Goal: Task Accomplishment & Management: Use online tool/utility

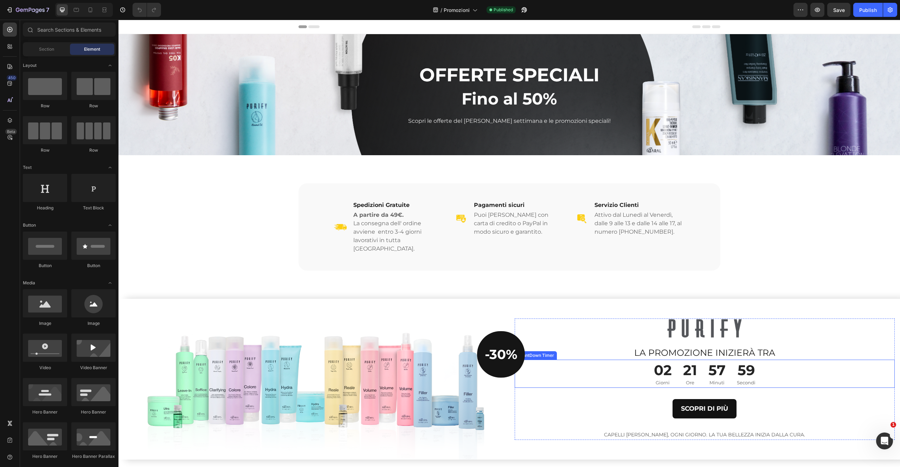
click at [635, 359] on div "02 Giorni 21 Ore 57 Minuti 59 Secondi" at bounding box center [705, 373] width 380 height 28
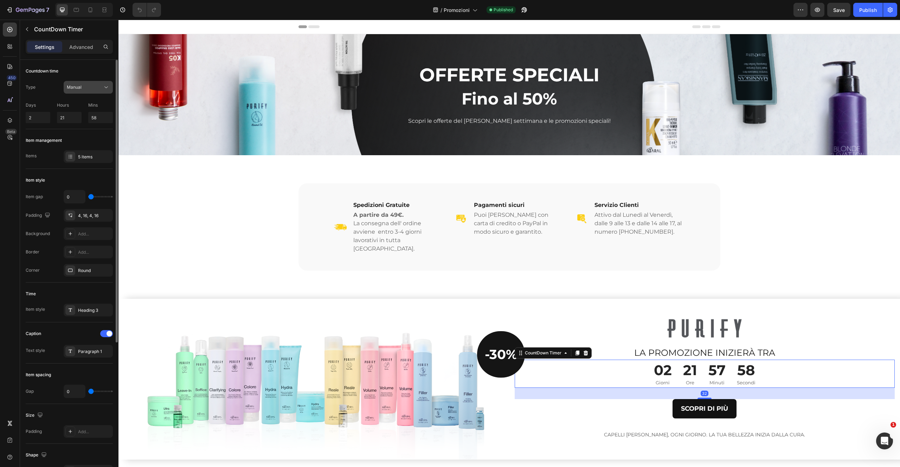
click at [97, 90] on div "Manual" at bounding box center [85, 87] width 36 height 6
click at [90, 105] on p "End at" at bounding box center [87, 104] width 40 height 6
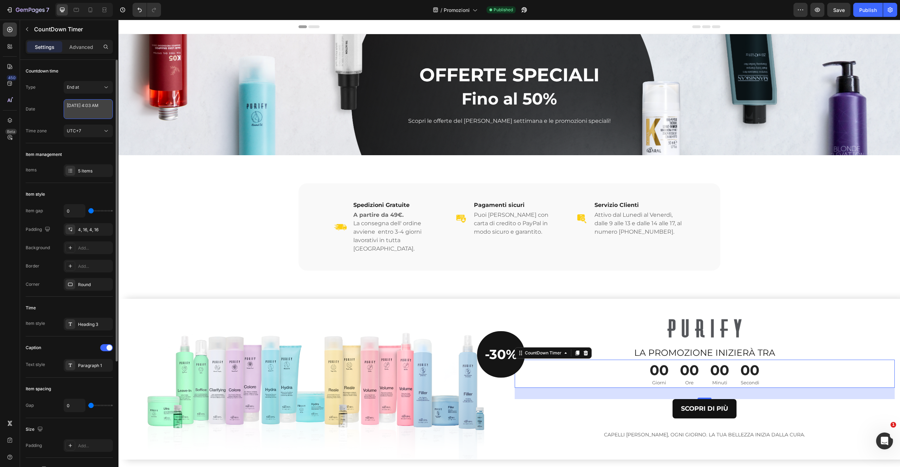
click at [82, 111] on textarea "[DATE] 4:03 AM" at bounding box center [88, 109] width 49 height 20
select select "4"
select select "3"
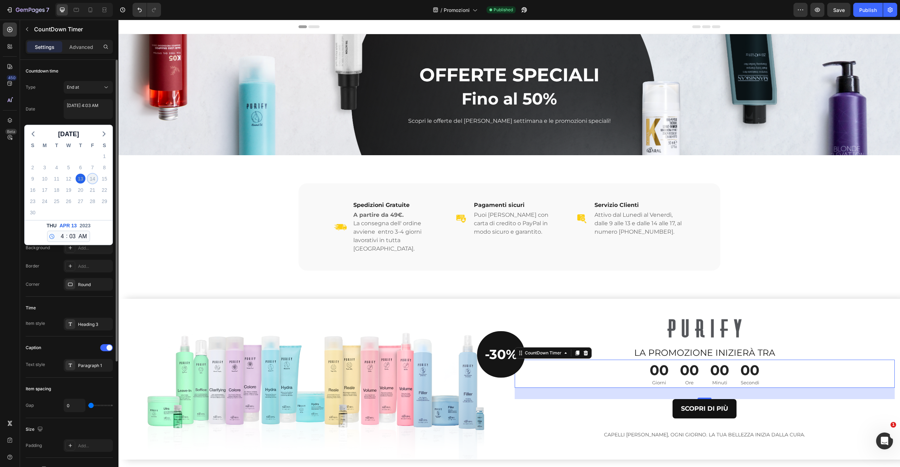
click at [94, 177] on div "14" at bounding box center [93, 179] width 10 height 10
click at [74, 132] on span "[DATE]" at bounding box center [68, 134] width 21 height 11
click at [86, 182] on button "Sep" at bounding box center [87, 184] width 17 height 11
click at [94, 190] on div "22" at bounding box center [93, 190] width 10 height 10
click at [94, 199] on div "29" at bounding box center [93, 201] width 10 height 10
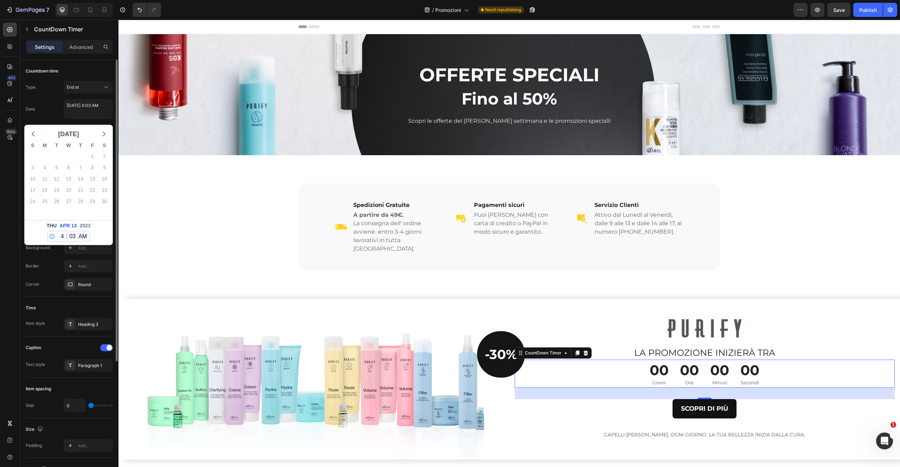
click at [79, 131] on span "[DATE]" at bounding box center [68, 134] width 21 height 11
click at [71, 150] on button "2023" at bounding box center [68, 150] width 17 height 11
click at [52, 197] on button "2025" at bounding box center [49, 196] width 17 height 11
click at [88, 183] on button "Sep" at bounding box center [87, 184] width 17 height 11
click at [61, 238] on select "12 1 2 3 4 5 6 7 8 9 10 11" at bounding box center [60, 236] width 9 height 11
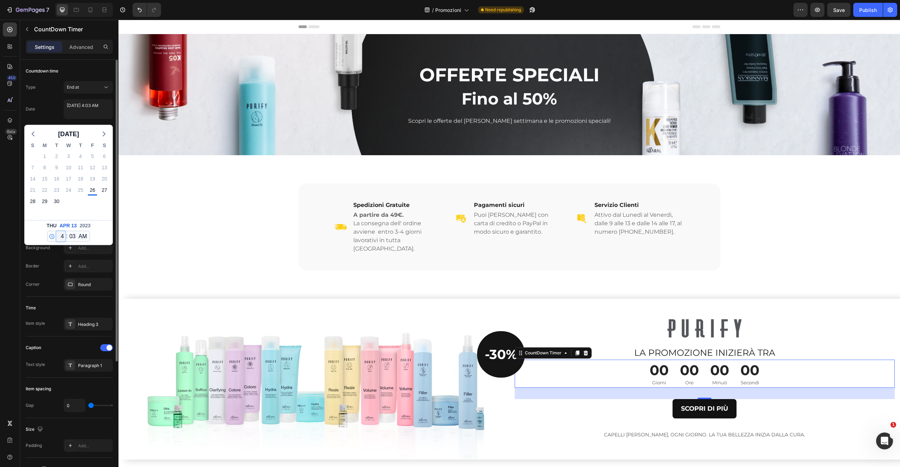
select select "9"
click at [56, 231] on select "12 1 2 3 4 5 6 7 8 9 10 11" at bounding box center [60, 236] width 9 height 11
click at [104, 120] on div "[DATE] 4:03 AM" at bounding box center [88, 110] width 49 height 22
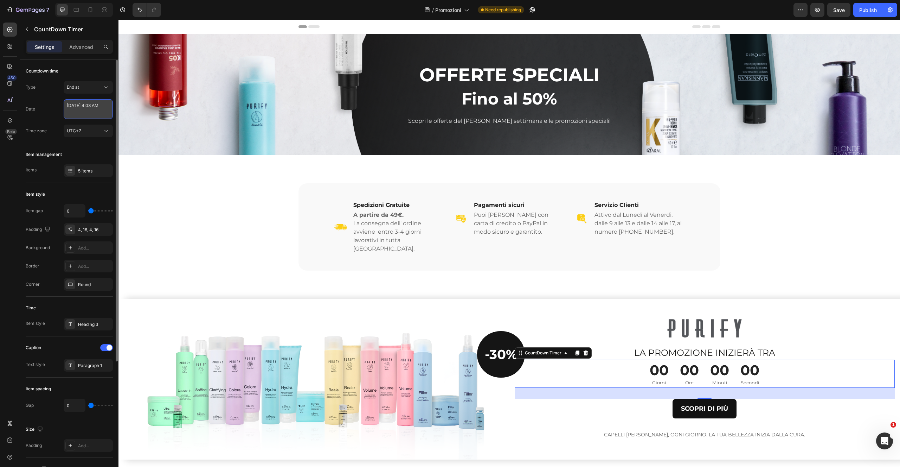
click at [94, 108] on textarea "[DATE] 4:03 AM" at bounding box center [88, 109] width 49 height 20
select select "9"
select select "3"
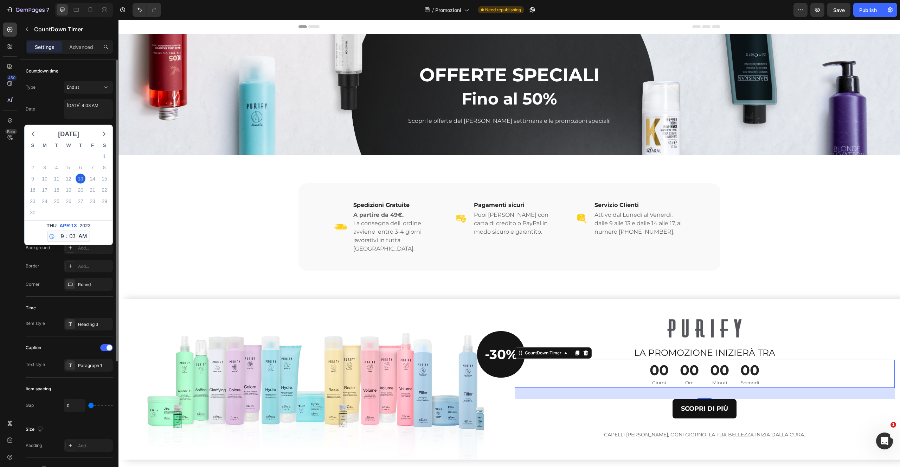
click at [78, 129] on span "[DATE]" at bounding box center [68, 134] width 21 height 11
click at [80, 111] on textarea "[DATE] 4:03 AM" at bounding box center [88, 109] width 49 height 20
click at [82, 133] on button "[DATE]" at bounding box center [68, 134] width 27 height 11
click at [89, 186] on button "Sep" at bounding box center [87, 184] width 17 height 11
click at [79, 134] on span "[DATE]" at bounding box center [68, 134] width 21 height 11
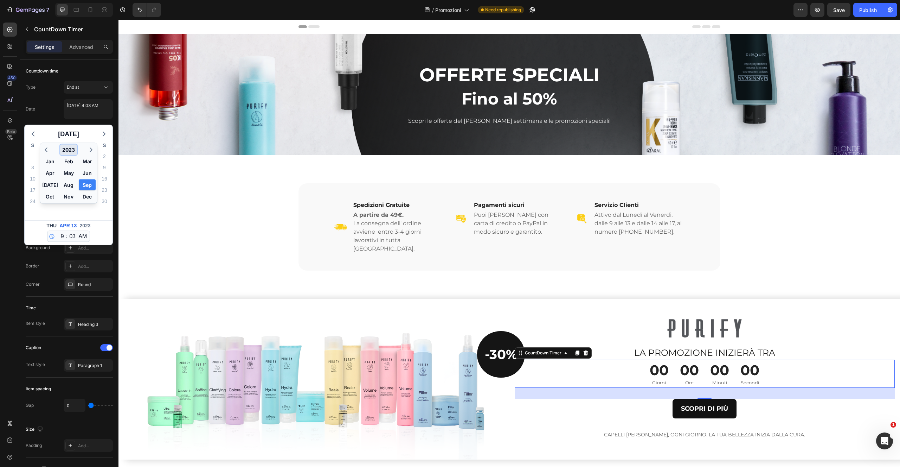
click at [71, 151] on button "2023" at bounding box center [68, 150] width 17 height 11
click at [50, 195] on button "2025" at bounding box center [49, 196] width 17 height 11
click at [87, 185] on button "Sep" at bounding box center [87, 184] width 17 height 11
click at [93, 189] on div "26" at bounding box center [93, 190] width 10 height 10
type textarea "[DATE] 4:03 AM"
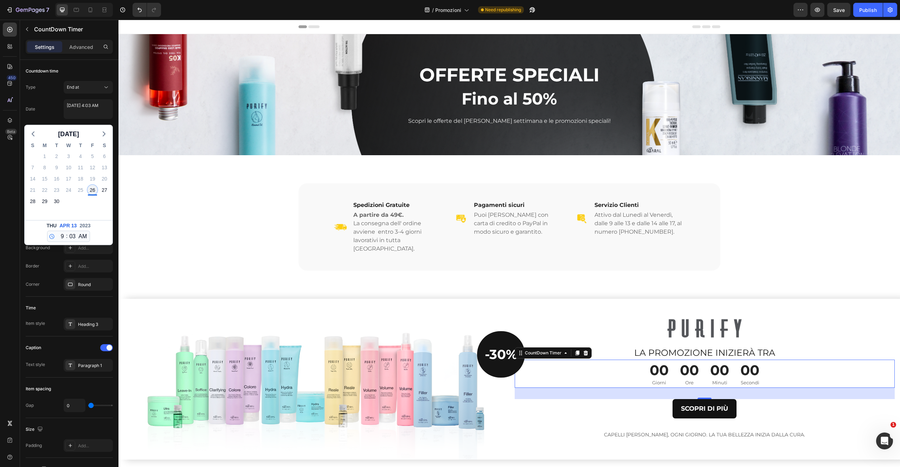
select select "4"
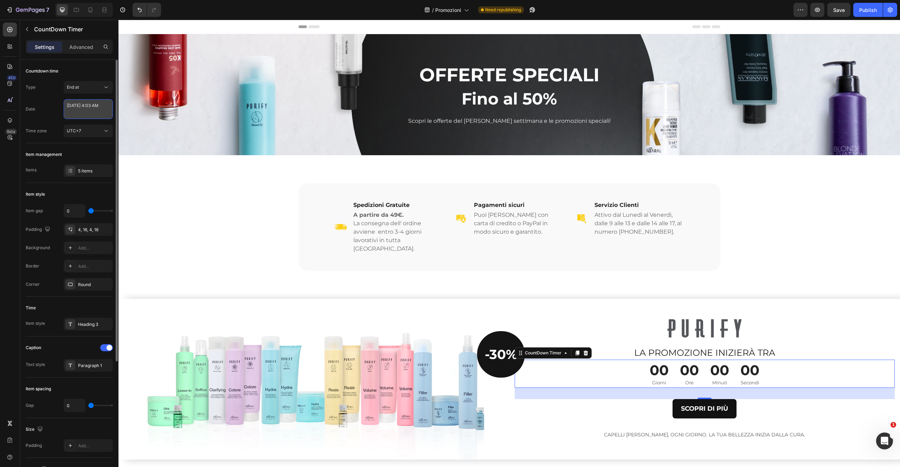
click at [98, 114] on textarea "[DATE] 4:03 AM" at bounding box center [88, 109] width 49 height 20
select select "4"
select select "3"
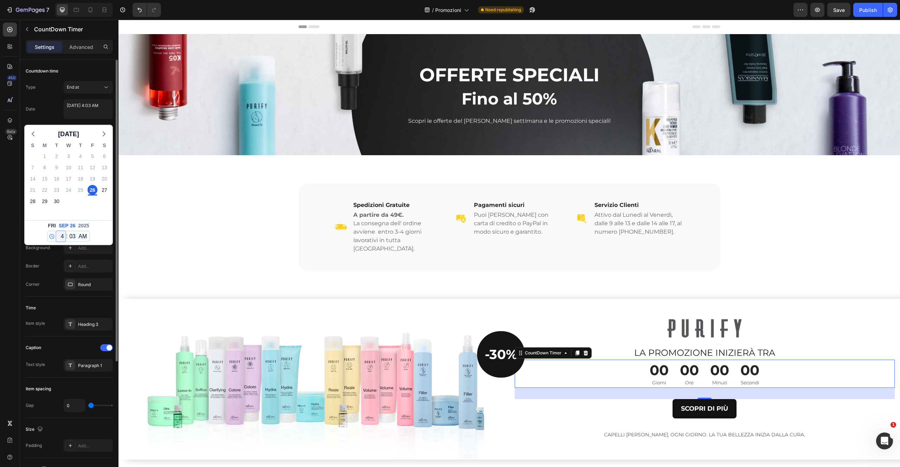
click at [62, 239] on select "12 1 2 3 4 5 6 7 8 9 10 11" at bounding box center [60, 236] width 9 height 11
select select "8"
click at [56, 231] on select "12 1 2 3 4 5 6 7 8 9 10 11" at bounding box center [60, 236] width 9 height 11
type textarea "[DATE] 8:03 AM"
click at [60, 238] on select "12 1 2 3 4 5 6 7 8 9 10 11" at bounding box center [60, 236] width 9 height 11
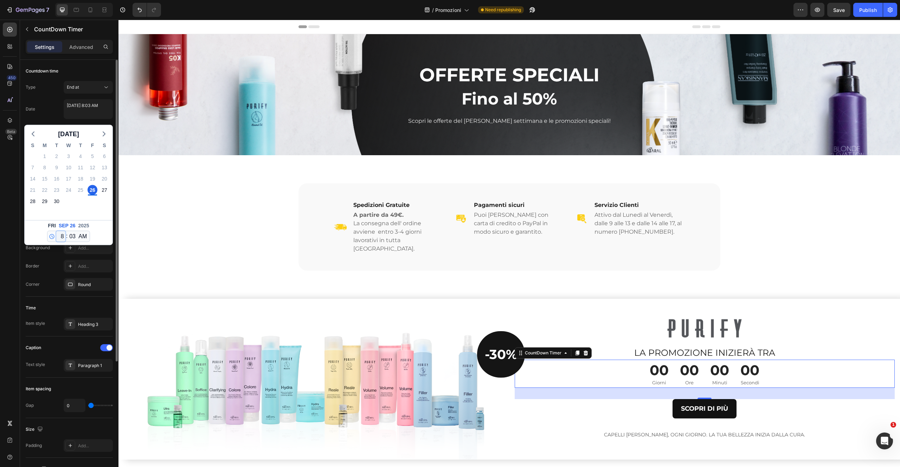
select select "9"
click at [56, 231] on select "12 1 2 3 4 5 6 7 8 9 10 11" at bounding box center [60, 236] width 9 height 11
type textarea "[DATE] 9:03 AM"
click at [76, 233] on select "00 01 02 03 04 05 06 07 08 09 10 11 12 13 14 15 16 17 18 19 20 21 22 23 24 25 2…" at bounding box center [72, 236] width 9 height 11
select select "0"
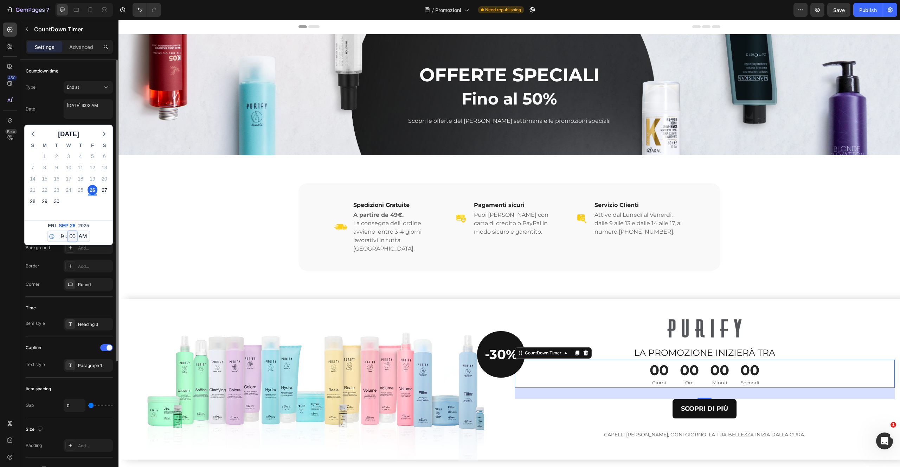
click at [68, 231] on select "00 01 02 03 04 05 06 07 08 09 10 11 12 13 14 15 16 17 18 19 20 21 22 23 24 25 2…" at bounding box center [72, 236] width 9 height 11
type textarea "[DATE] 9:00 AM"
click at [101, 118] on textarea "[DATE] 9:00 AM" at bounding box center [88, 109] width 49 height 20
click at [95, 238] on div "[DATE] 12 1 2 3 4 5 6 7 8 9 10 11 : 00 01 02 03 04 05 06 07 08 09 10 11 12 13 1…" at bounding box center [69, 232] width 88 height 25
click at [84, 118] on textarea "[DATE] 9:00 AM" at bounding box center [88, 109] width 49 height 20
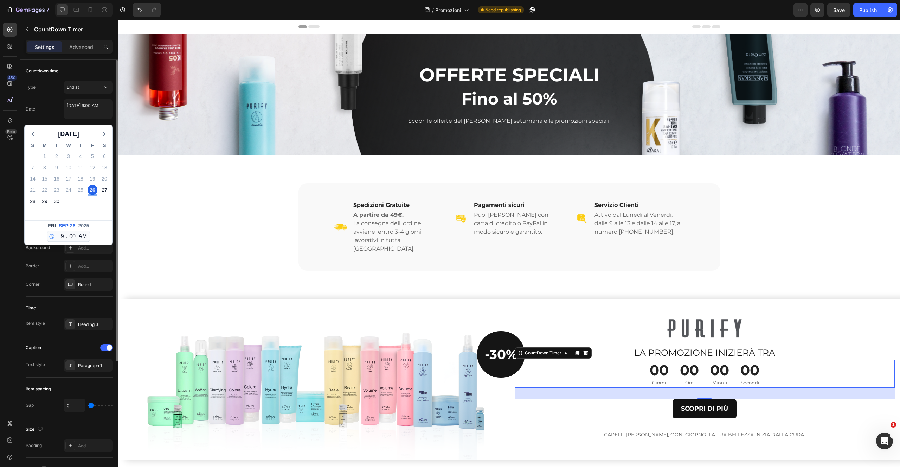
click at [49, 112] on div "Date [DATE] 9:00 AM [DATE] S M T W T F S 31 1 2 3 4 5 6 7 8 9 10 11 12 13 14 15…" at bounding box center [69, 109] width 87 height 20
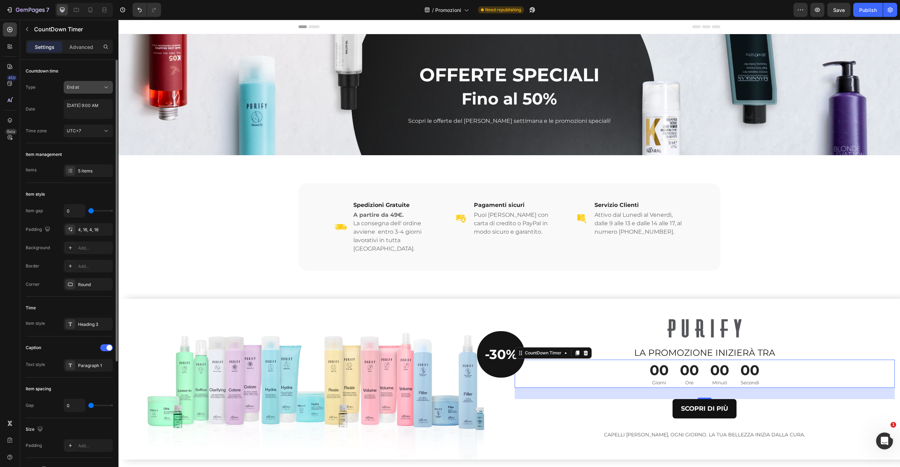
click at [107, 88] on icon at bounding box center [106, 87] width 7 height 7
click at [101, 115] on p "Auto-renew" at bounding box center [87, 118] width 40 height 6
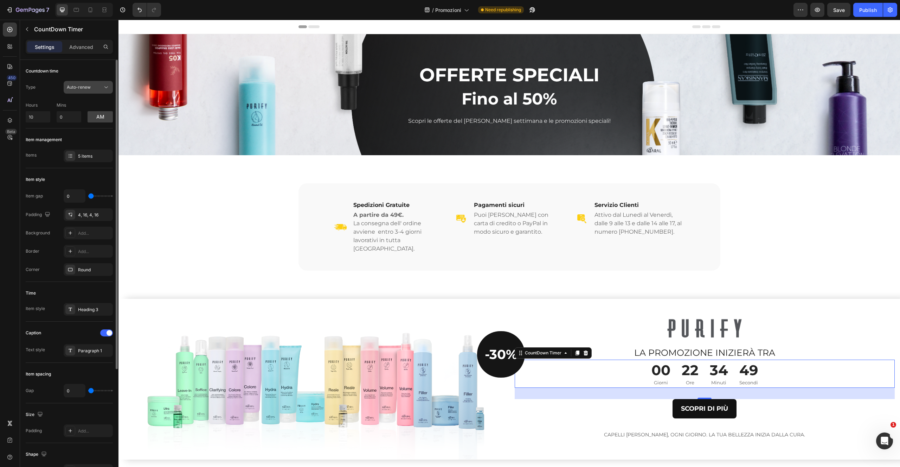
click at [96, 89] on div "Auto-renew" at bounding box center [85, 87] width 36 height 6
click at [85, 132] on p "Manual" at bounding box center [87, 131] width 40 height 6
click at [92, 88] on div "Manual" at bounding box center [85, 87] width 36 height 6
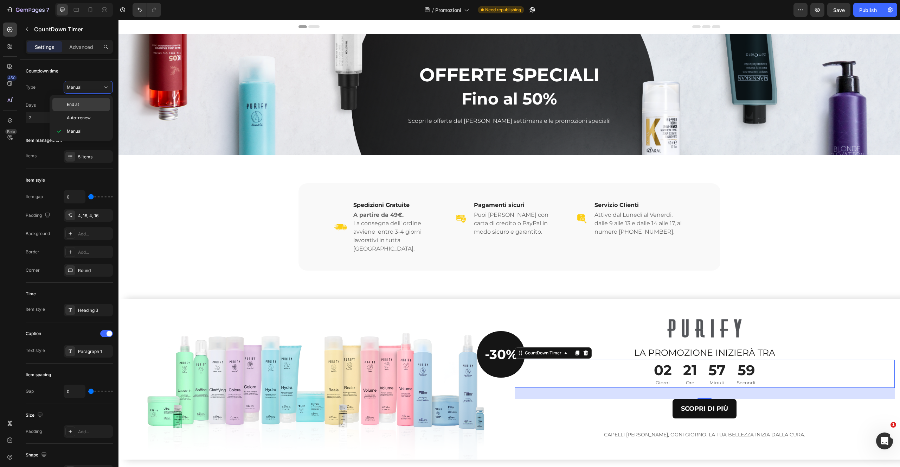
click at [89, 106] on p "End at" at bounding box center [87, 104] width 40 height 6
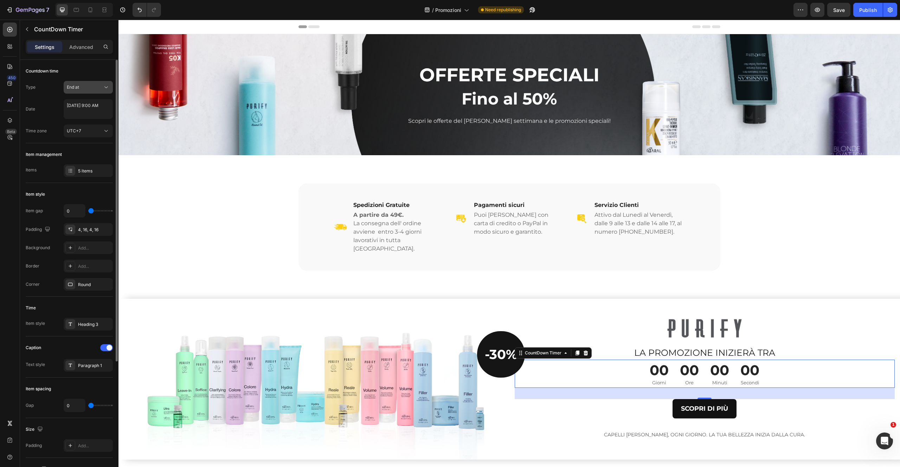
click at [100, 87] on div "End at" at bounding box center [85, 87] width 36 height 6
click at [101, 88] on div "End at" at bounding box center [85, 87] width 36 height 6
select select "9"
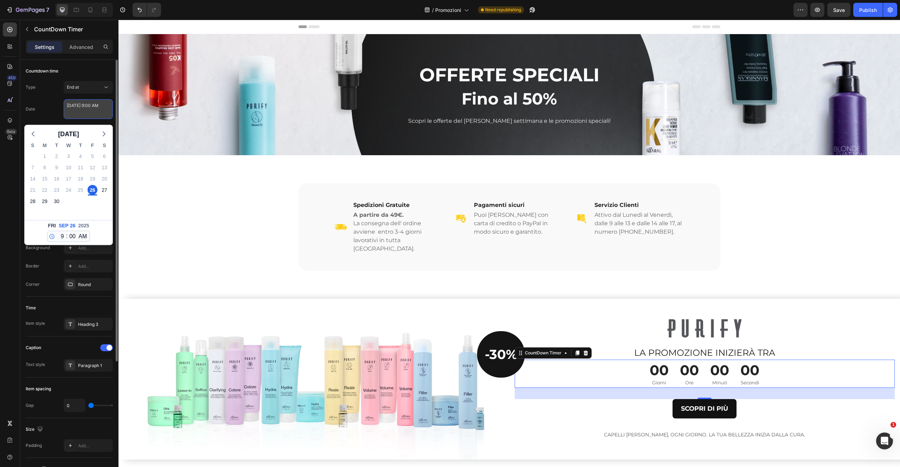
click at [102, 106] on textarea "[DATE] 9:00 AM" at bounding box center [88, 109] width 49 height 20
click at [107, 189] on div "27" at bounding box center [105, 190] width 10 height 10
type textarea "[DATE] 9:00 AM"
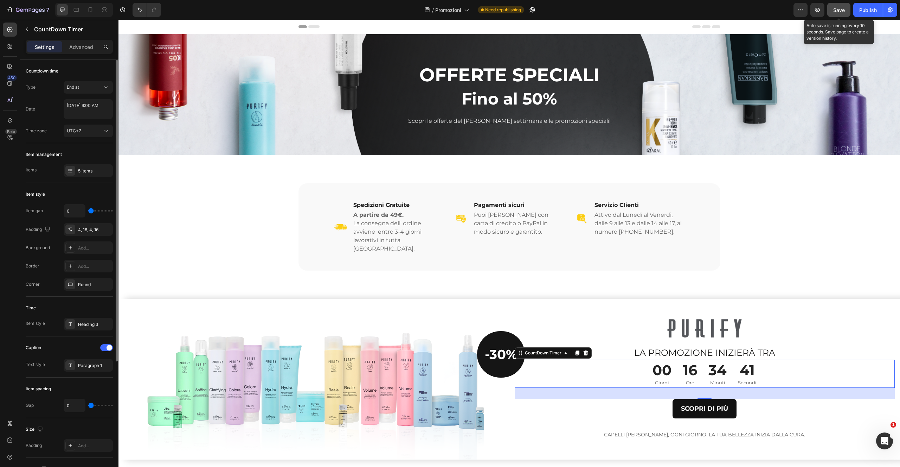
click at [842, 14] on button "Save" at bounding box center [838, 10] width 23 height 14
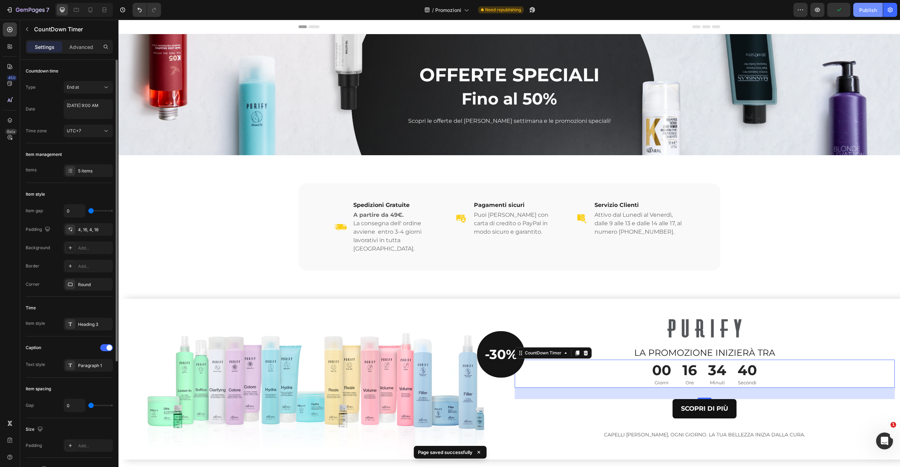
click at [867, 12] on div "Publish" at bounding box center [868, 9] width 18 height 7
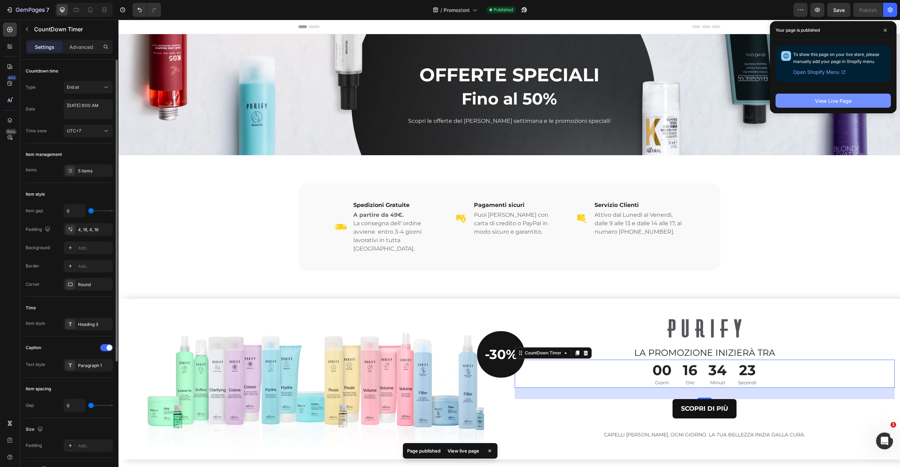
click at [801, 98] on button "View Live Page" at bounding box center [833, 101] width 115 height 14
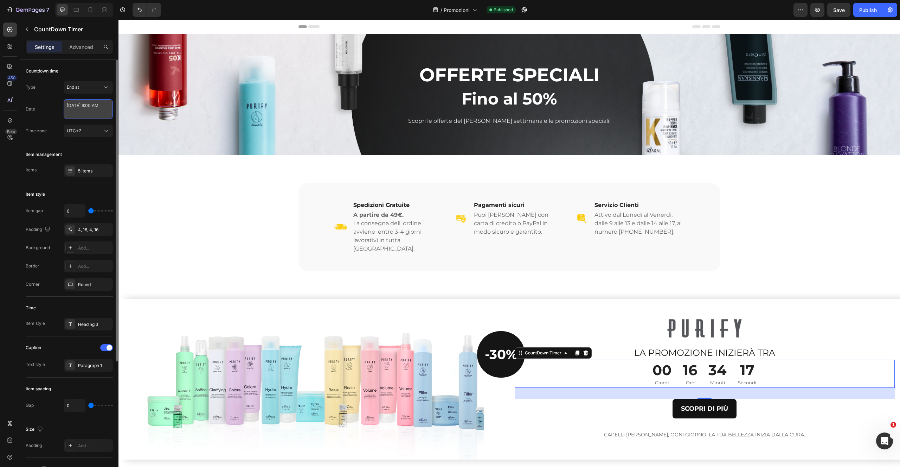
select select "9"
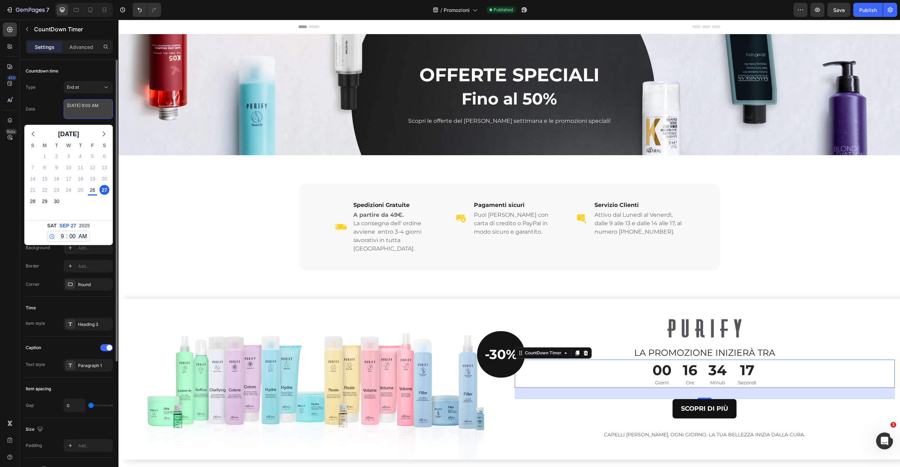
click at [104, 116] on textarea "[DATE] 9:00 AM" at bounding box center [88, 109] width 49 height 20
click at [78, 239] on select "AM PM" at bounding box center [82, 236] width 11 height 11
click at [85, 236] on select "AM PM" at bounding box center [82, 236] width 11 height 11
select select "false"
click at [77, 231] on select "AM PM" at bounding box center [82, 236] width 11 height 11
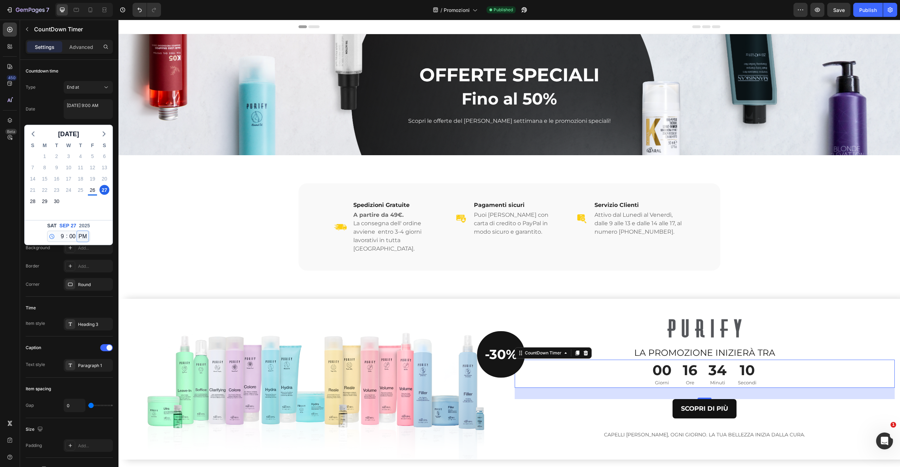
type textarea "[DATE] 9:00 PM"
select select "21"
click at [85, 235] on select "AM PM" at bounding box center [82, 236] width 11 height 11
select select "true"
click at [77, 231] on select "AM PM" at bounding box center [82, 236] width 11 height 11
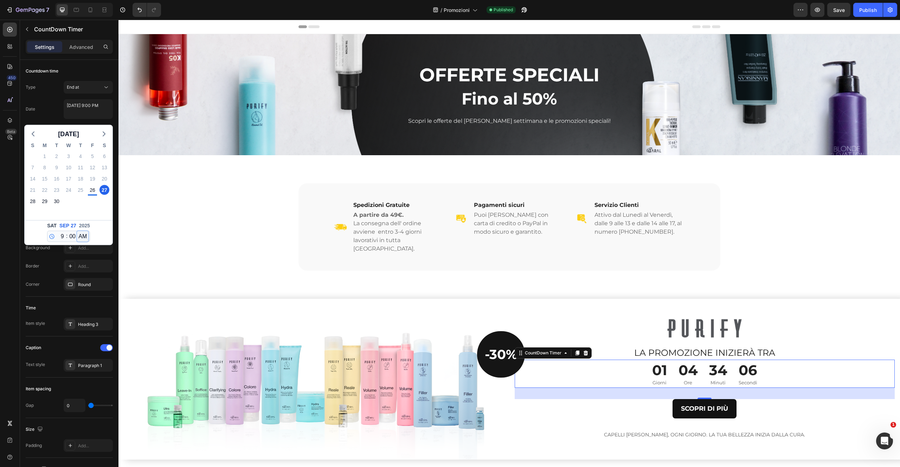
type textarea "[DATE] 9:00 AM"
click at [59, 237] on select "12 1 2 3 4 5 6 7 8 9 10 11" at bounding box center [60, 236] width 9 height 11
select select "9"
click at [51, 235] on icon at bounding box center [52, 236] width 6 height 6
click at [53, 234] on icon at bounding box center [52, 236] width 6 height 6
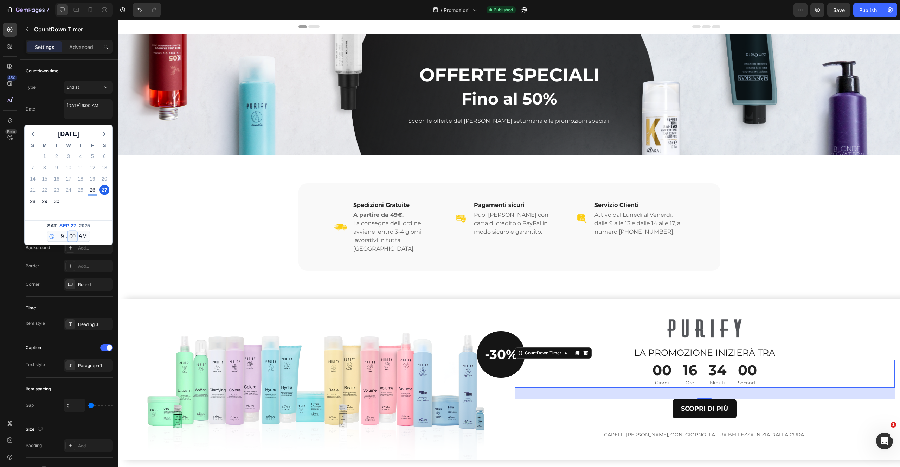
click at [68, 237] on select "00 01 02 03 04 05 06 07 08 09 10 11 12 13 14 15 16 17 18 19 20 21 22 23 24 25 2…" at bounding box center [72, 236] width 9 height 11
click at [108, 120] on div "[DATE] 9:00 AM" at bounding box center [88, 110] width 49 height 22
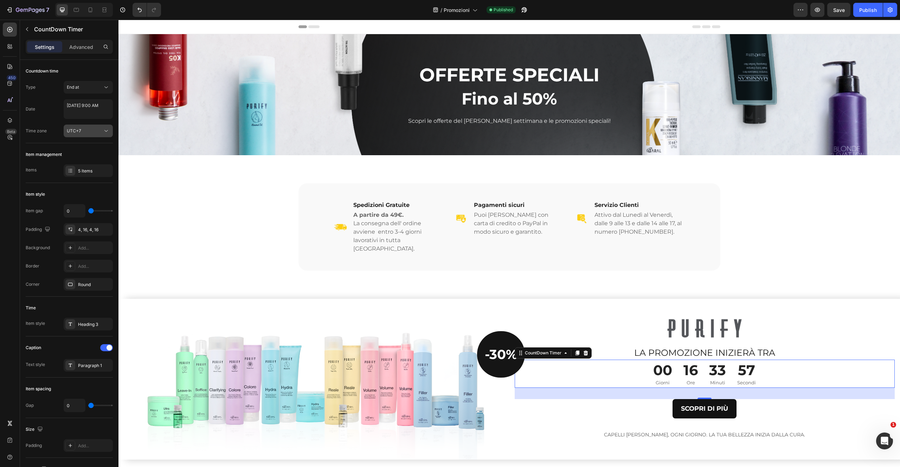
click at [95, 136] on button "UTC+7" at bounding box center [88, 130] width 49 height 13
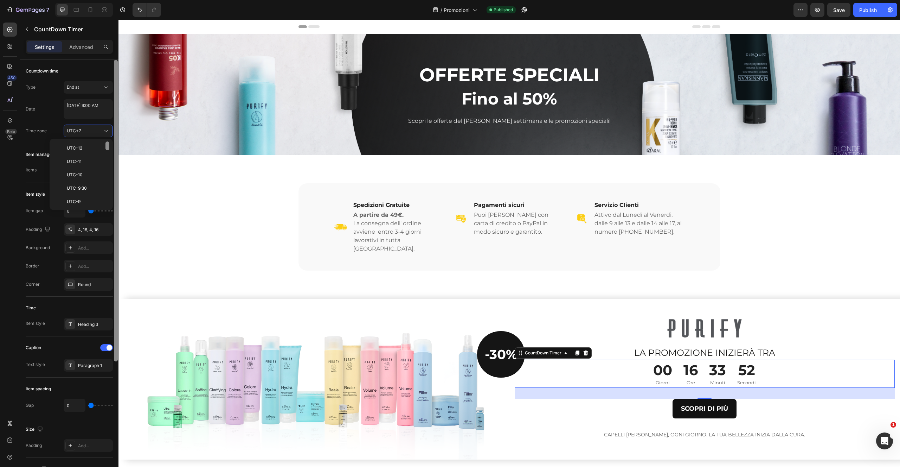
drag, startPoint x: 109, startPoint y: 187, endPoint x: 116, endPoint y: 144, distance: 43.5
click at [105, 143] on div at bounding box center [107, 145] width 4 height 9
drag, startPoint x: 108, startPoint y: 148, endPoint x: 93, endPoint y: 177, distance: 32.9
click at [94, 171] on div "UTC-12 UTC-11 UTC-10 UTC-9:30 UTC-9 UTC-8 UTC-7 UTC-6 UTC-5 UTC-4 UTC-3 UTC-2:3…" at bounding box center [81, 174] width 58 height 66
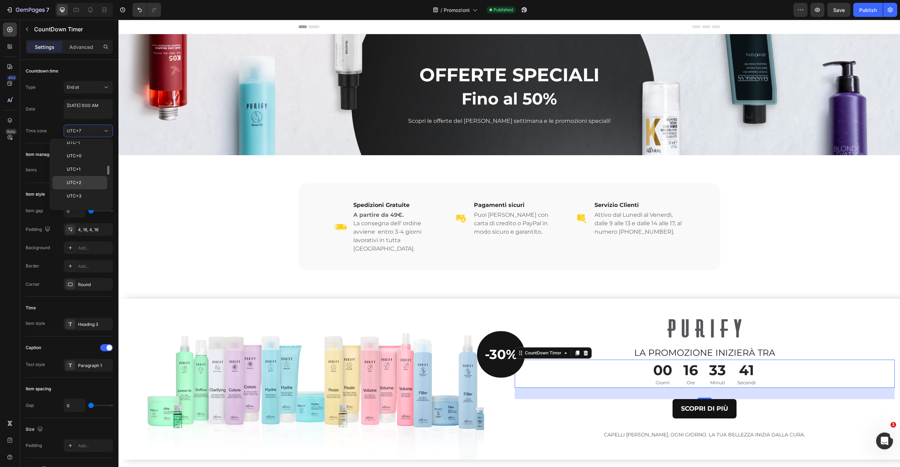
click at [91, 180] on p "UTC+2" at bounding box center [85, 182] width 37 height 6
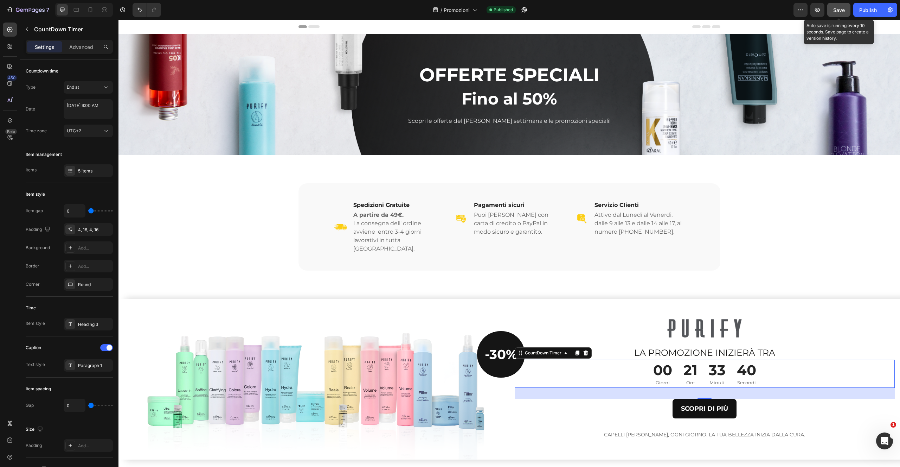
click at [837, 13] on div "Save" at bounding box center [839, 9] width 12 height 7
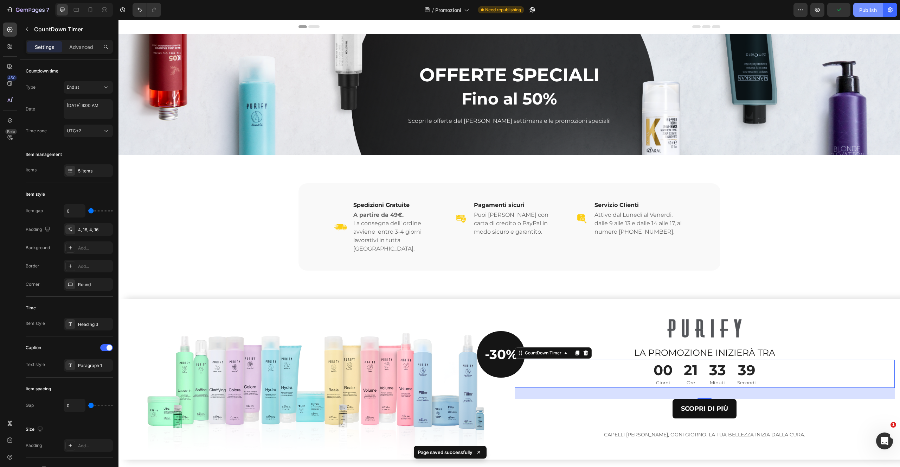
click at [863, 13] on div "Publish" at bounding box center [868, 9] width 18 height 7
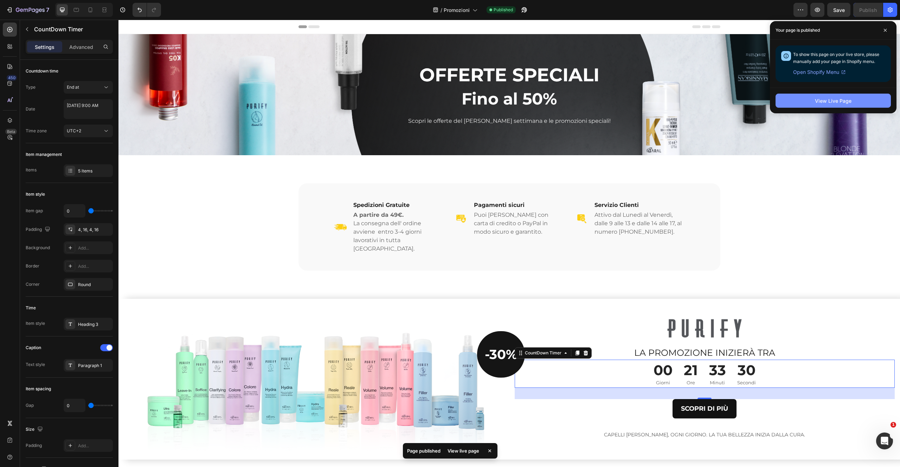
click at [835, 100] on div "View Live Page" at bounding box center [833, 100] width 37 height 7
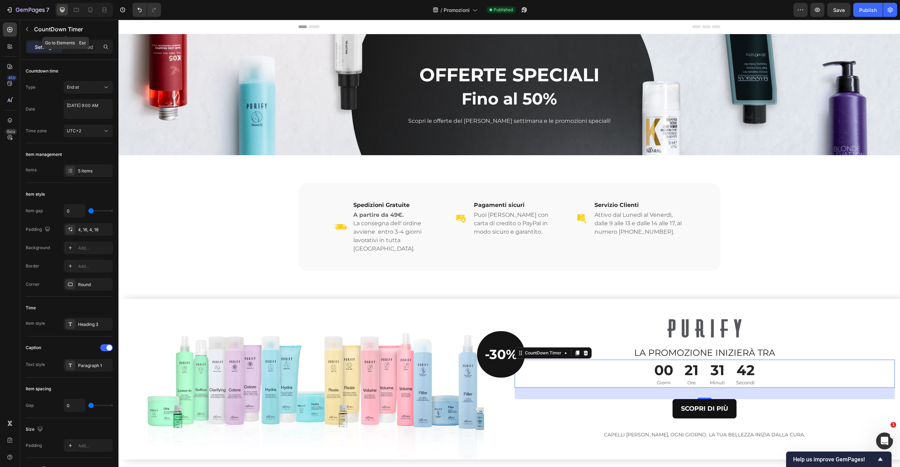
click at [28, 31] on icon "button" at bounding box center [27, 29] width 6 height 6
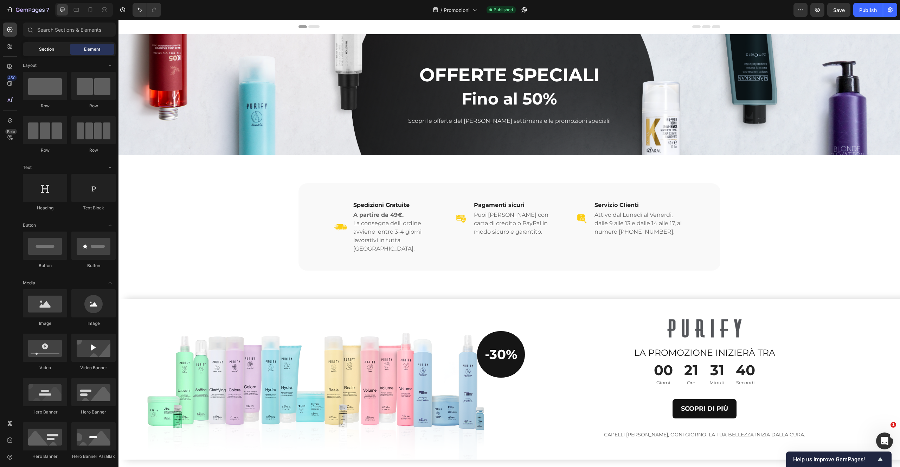
click at [56, 52] on div "Section" at bounding box center [46, 49] width 44 height 11
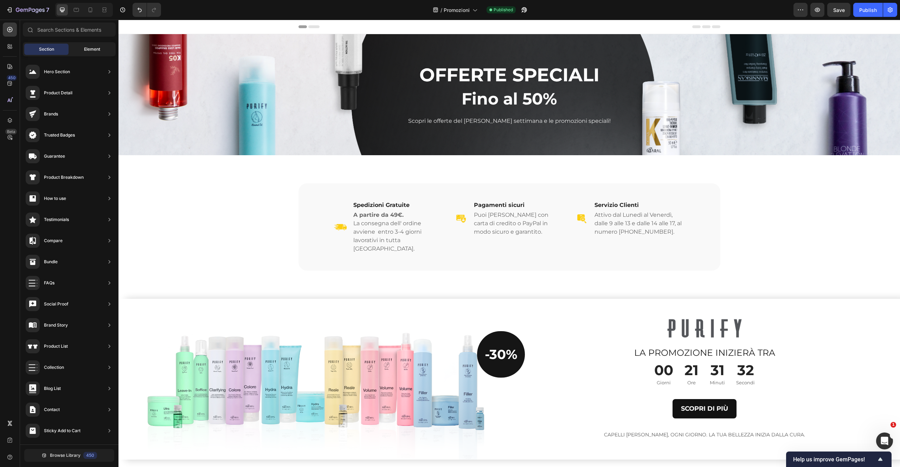
click at [90, 52] on span "Element" at bounding box center [92, 49] width 16 height 6
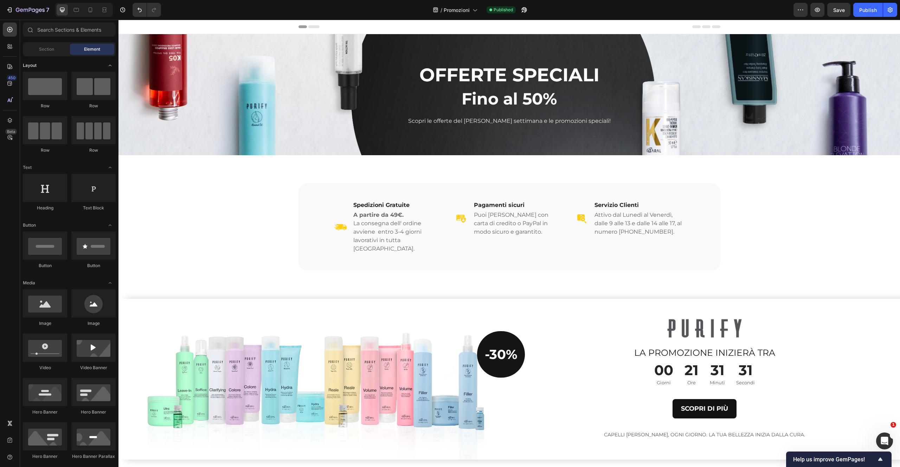
click at [111, 66] on icon "Toggle open" at bounding box center [110, 66] width 6 height 6
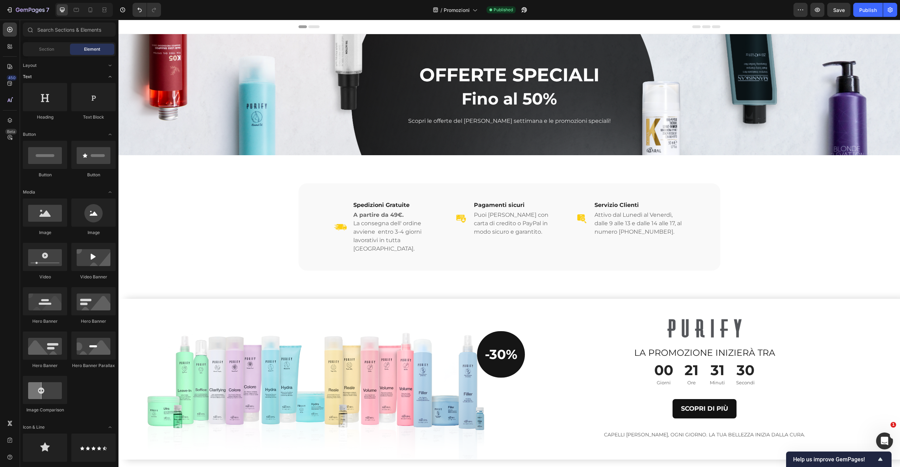
click at [112, 74] on icon "Toggle open" at bounding box center [110, 77] width 6 height 6
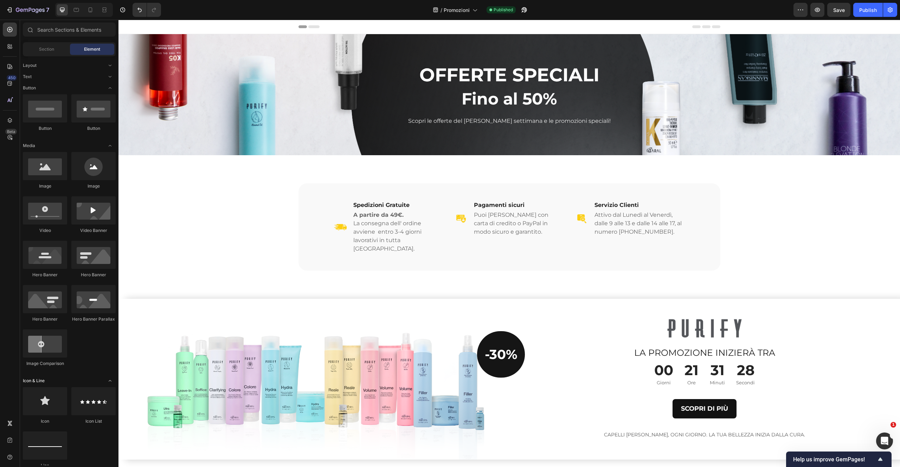
click at [110, 383] on icon "Toggle open" at bounding box center [110, 381] width 6 height 6
click at [109, 145] on icon "Toggle open" at bounding box center [110, 146] width 6 height 6
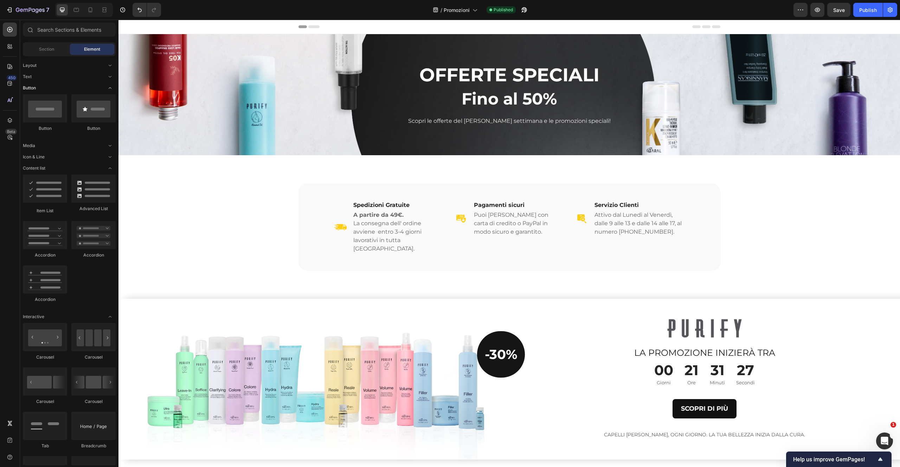
click at [110, 89] on icon "Toggle open" at bounding box center [110, 88] width 6 height 6
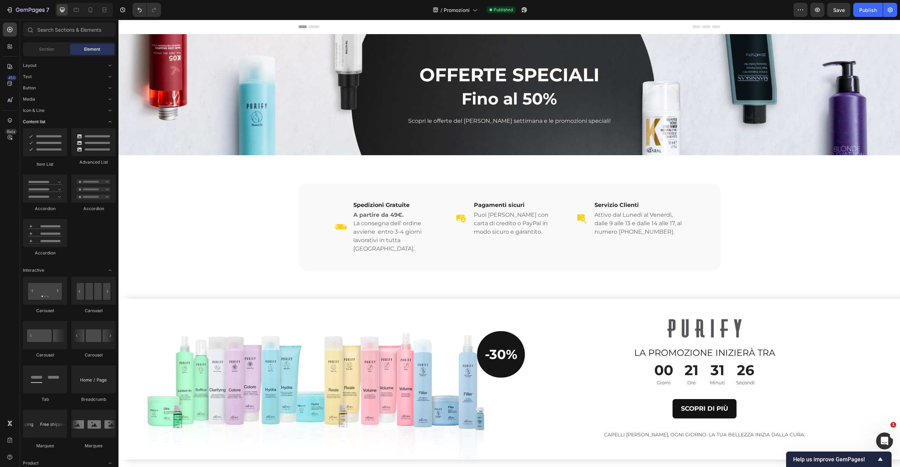
click at [111, 123] on icon "Toggle open" at bounding box center [110, 122] width 6 height 6
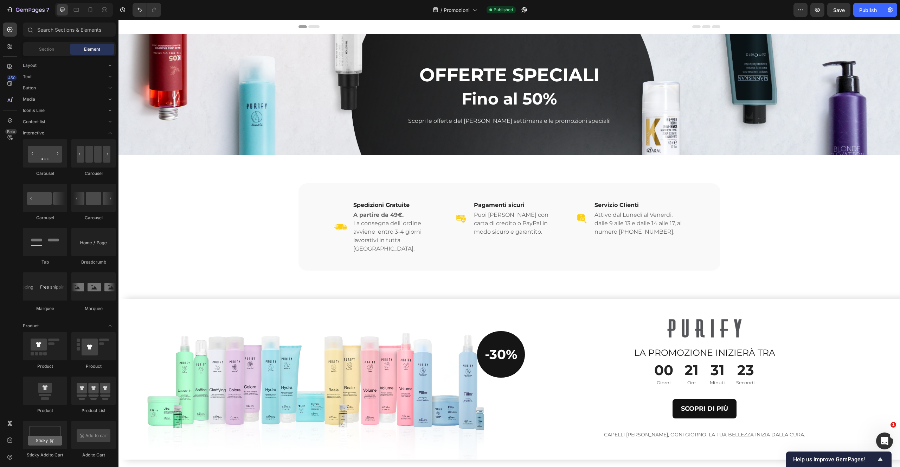
click at [109, 133] on icon "Toggle open" at bounding box center [110, 132] width 3 height 1
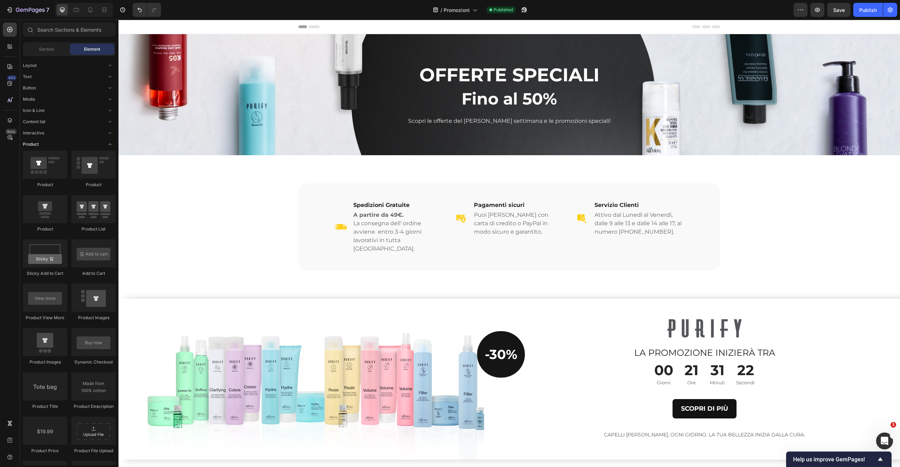
click at [110, 142] on icon "Toggle open" at bounding box center [110, 144] width 6 height 6
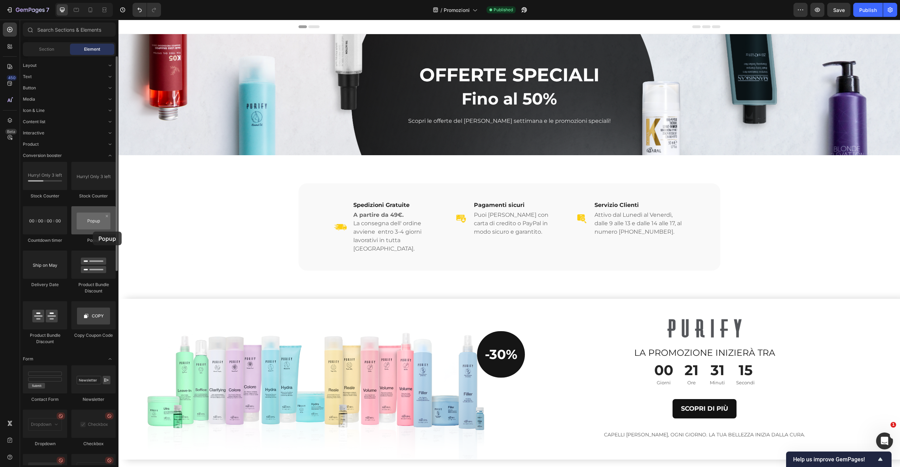
click at [93, 231] on div at bounding box center [93, 220] width 44 height 28
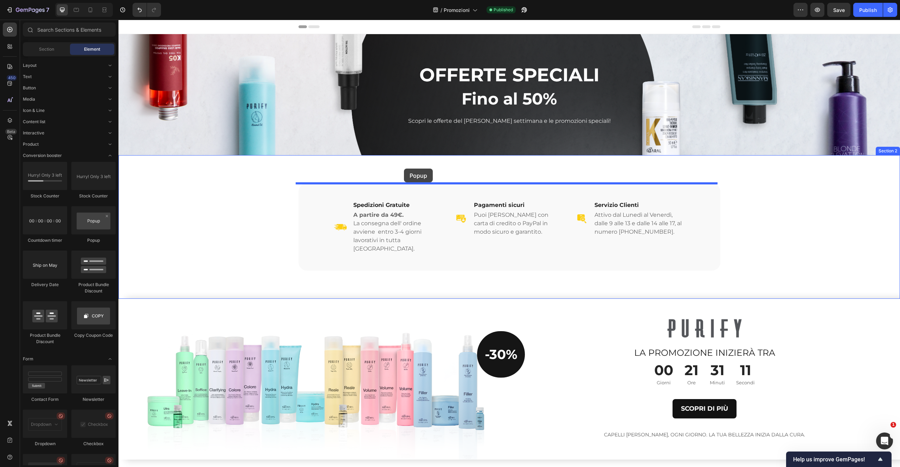
drag, startPoint x: 209, startPoint y: 242, endPoint x: 404, endPoint y: 168, distance: 207.9
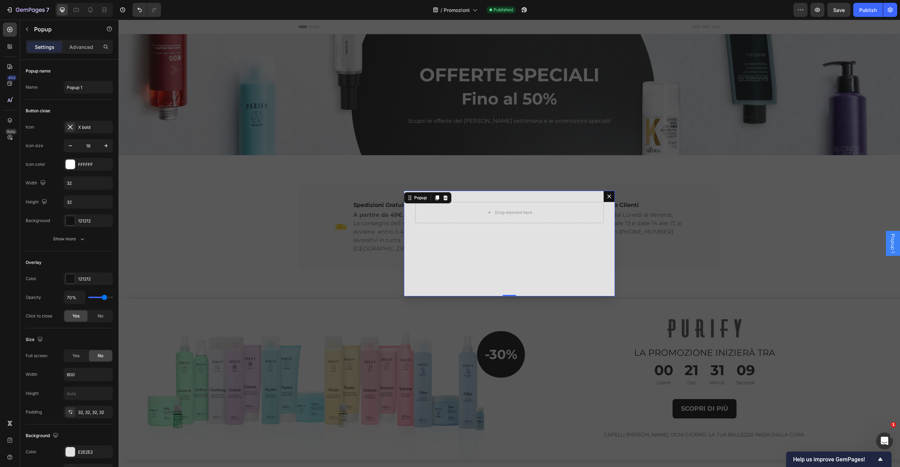
drag, startPoint x: 608, startPoint y: 199, endPoint x: 600, endPoint y: 188, distance: 13.5
click at [608, 199] on button "Dialog content" at bounding box center [609, 196] width 11 height 11
